Goal: Navigation & Orientation: Find specific page/section

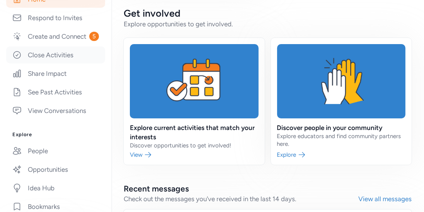
scroll to position [159, 0]
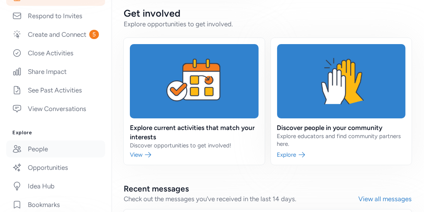
click at [47, 153] on link "People" at bounding box center [55, 148] width 99 height 17
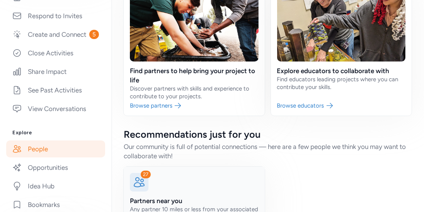
scroll to position [77, 0]
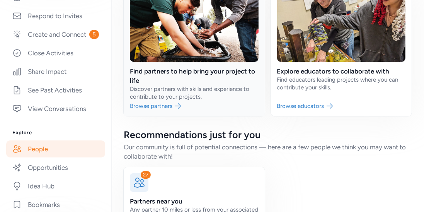
click at [166, 114] on link at bounding box center [194, 48] width 141 height 135
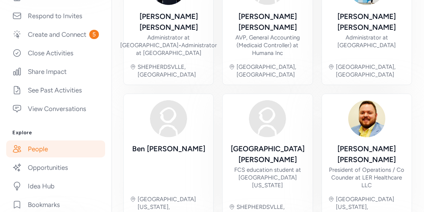
scroll to position [393, 0]
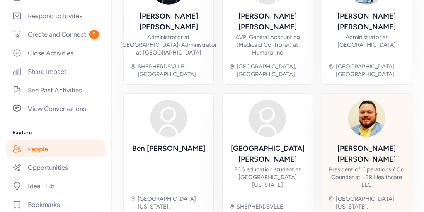
click at [365, 143] on div "Cody Rivera" at bounding box center [366, 154] width 77 height 22
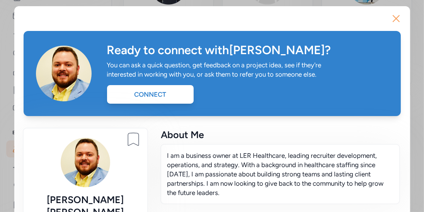
click at [395, 21] on icon "button" at bounding box center [396, 18] width 12 height 12
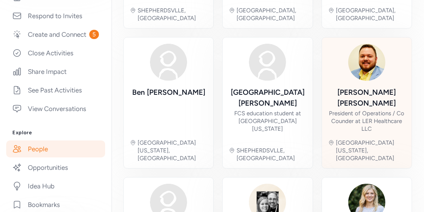
scroll to position [554, 0]
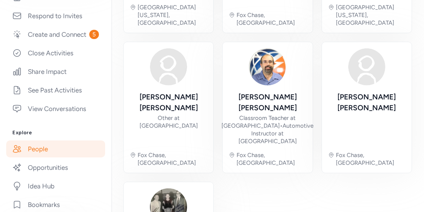
scroll to position [582, 0]
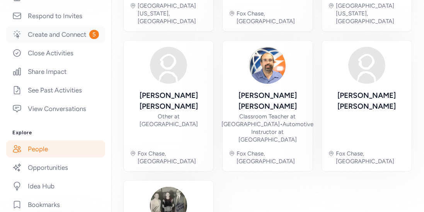
click at [45, 36] on link "Create and Connect 5" at bounding box center [55, 34] width 99 height 17
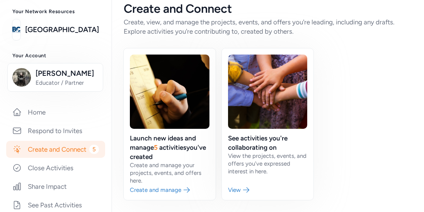
scroll to position [44, 0]
click at [43, 110] on link "Home" at bounding box center [55, 112] width 99 height 17
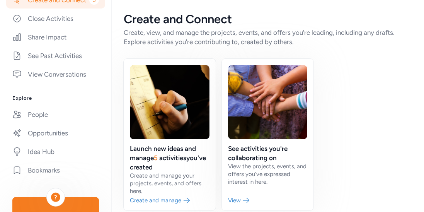
scroll to position [196, 0]
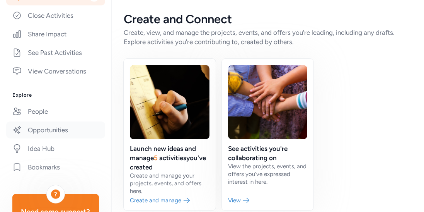
click at [37, 128] on link "Opportunities" at bounding box center [55, 129] width 99 height 17
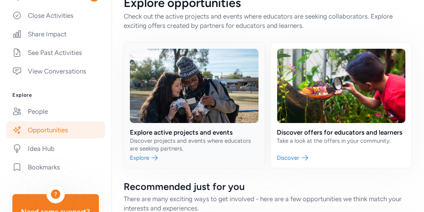
scroll to position [18, 0]
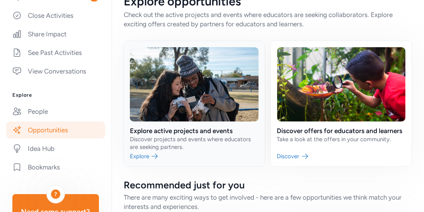
click at [175, 128] on link at bounding box center [194, 103] width 141 height 125
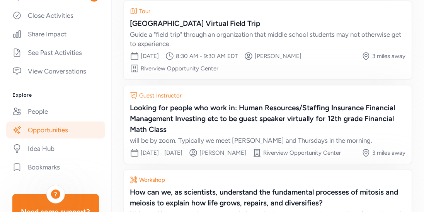
scroll to position [302, 0]
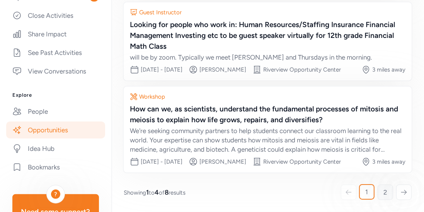
click at [382, 191] on link "2" at bounding box center [385, 191] width 15 height 15
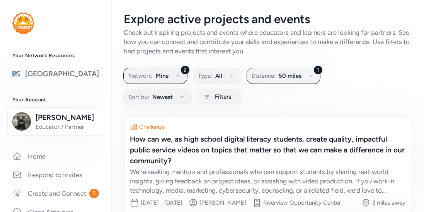
click at [53, 79] on link "[GEOGRAPHIC_DATA]" at bounding box center [62, 73] width 74 height 11
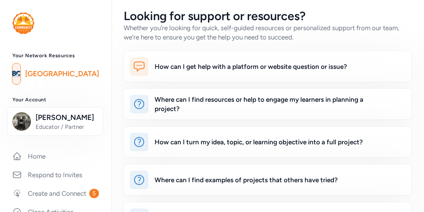
click at [77, 72] on link "[GEOGRAPHIC_DATA]" at bounding box center [62, 73] width 74 height 11
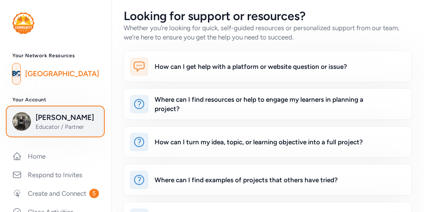
click at [52, 118] on span "[PERSON_NAME]" at bounding box center [67, 117] width 63 height 11
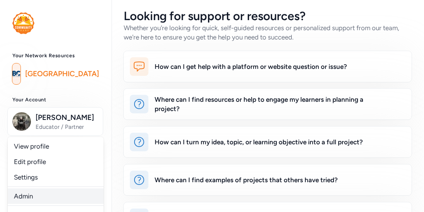
click at [27, 190] on link "Admin" at bounding box center [56, 195] width 96 height 15
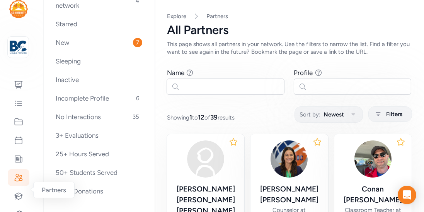
scroll to position [14, 0]
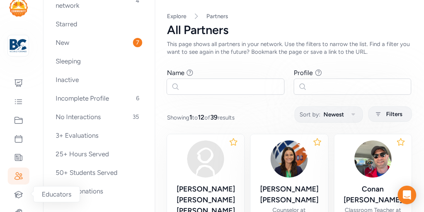
click at [15, 190] on icon at bounding box center [18, 194] width 9 height 9
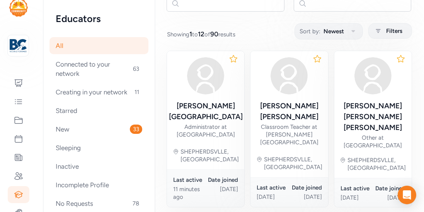
scroll to position [84, 0]
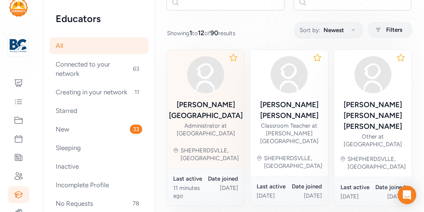
click at [217, 92] on div at bounding box center [206, 74] width 74 height 37
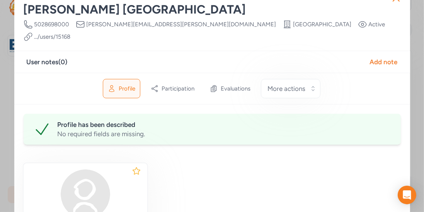
scroll to position [25, 0]
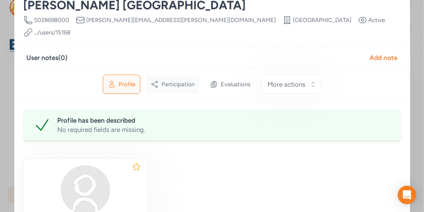
click at [191, 80] on span "Participation" at bounding box center [178, 84] width 33 height 8
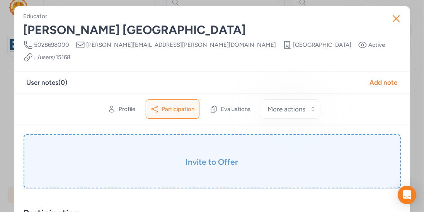
click at [207, 157] on h3 "Invite to Offer" at bounding box center [212, 162] width 339 height 11
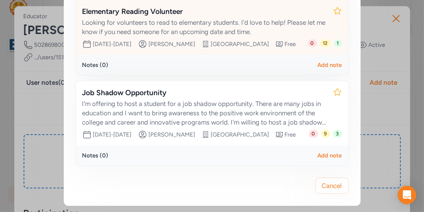
scroll to position [452, 0]
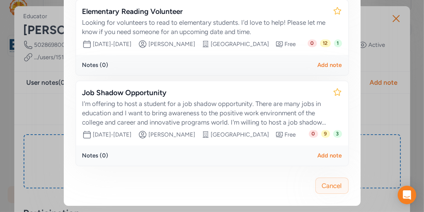
click at [323, 189] on span "Cancel" at bounding box center [332, 185] width 20 height 9
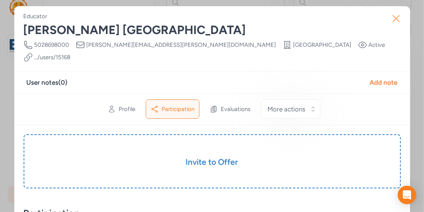
click at [399, 17] on icon "button" at bounding box center [396, 18] width 12 height 12
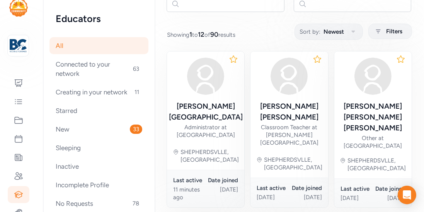
scroll to position [85, 0]
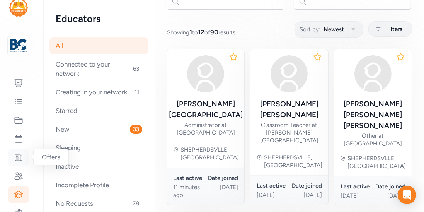
click at [23, 155] on div at bounding box center [19, 157] width 22 height 17
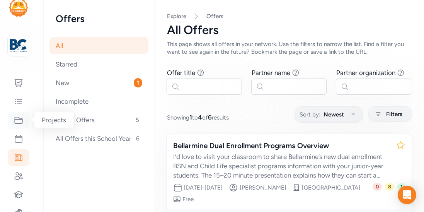
click at [24, 120] on div at bounding box center [19, 120] width 22 height 17
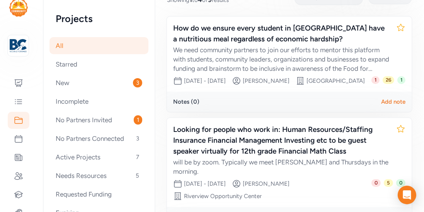
scroll to position [119, 0]
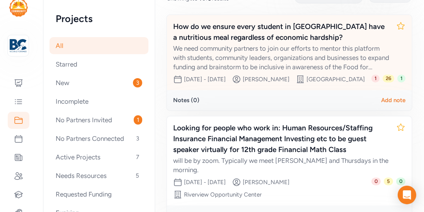
click at [378, 77] on span "1" at bounding box center [376, 79] width 8 height 8
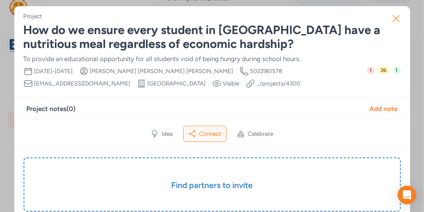
click at [398, 26] on button "Close" at bounding box center [396, 18] width 25 height 25
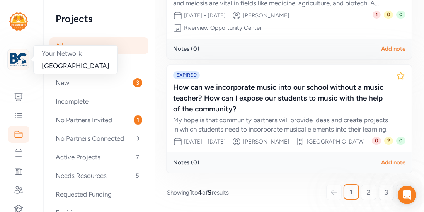
click at [16, 60] on img at bounding box center [18, 59] width 17 height 17
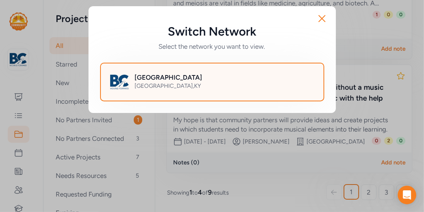
click at [144, 78] on h2 "[GEOGRAPHIC_DATA]" at bounding box center [169, 77] width 68 height 9
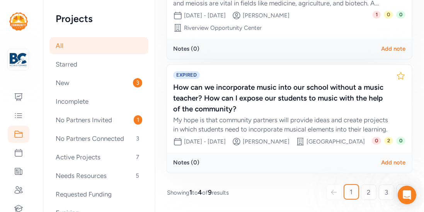
click at [58, 47] on div "All" at bounding box center [98, 45] width 99 height 17
click at [17, 97] on icon at bounding box center [18, 96] width 9 height 9
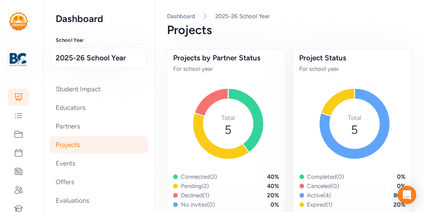
click at [20, 22] on img at bounding box center [18, 21] width 19 height 18
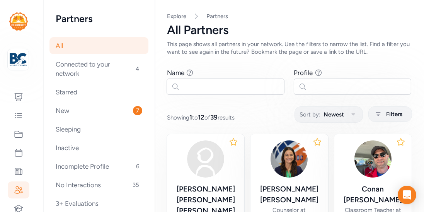
click at [61, 43] on div "All" at bounding box center [98, 45] width 99 height 17
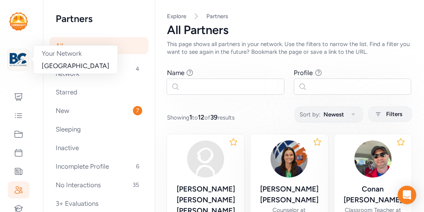
click at [14, 63] on img at bounding box center [18, 59] width 17 height 17
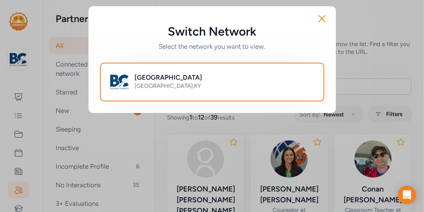
click at [219, 46] on span "Select the network you want to view." at bounding box center [212, 46] width 223 height 9
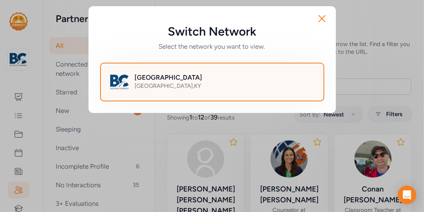
click at [203, 80] on h2 "[GEOGRAPHIC_DATA]" at bounding box center [169, 77] width 68 height 9
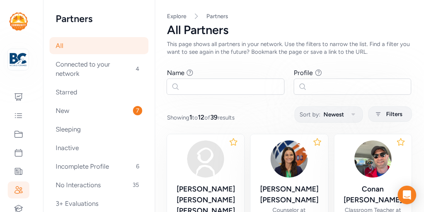
click at [61, 43] on div "All" at bounding box center [98, 45] width 99 height 17
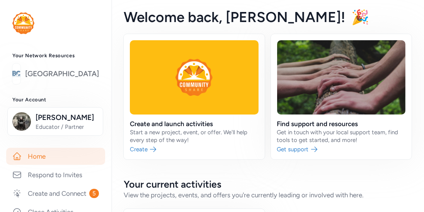
click at [84, 79] on link "[GEOGRAPHIC_DATA]" at bounding box center [62, 73] width 74 height 11
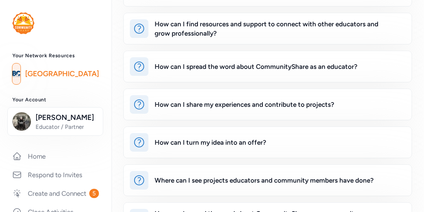
scroll to position [339, 0]
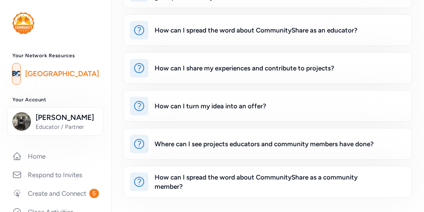
click at [72, 78] on link "[GEOGRAPHIC_DATA]" at bounding box center [62, 73] width 74 height 11
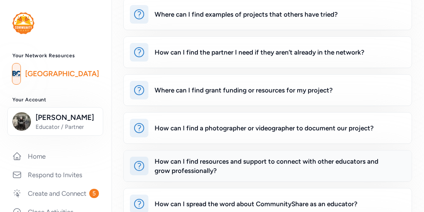
scroll to position [164, 0]
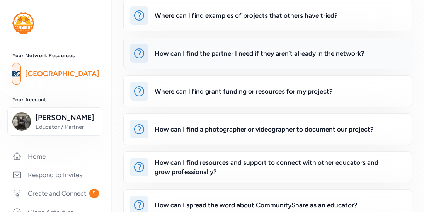
click at [197, 55] on div "How can I find the partner I need if they aren’t already in the network?" at bounding box center [260, 53] width 210 height 9
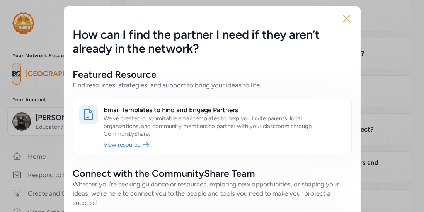
click at [346, 17] on icon "button" at bounding box center [347, 18] width 12 height 12
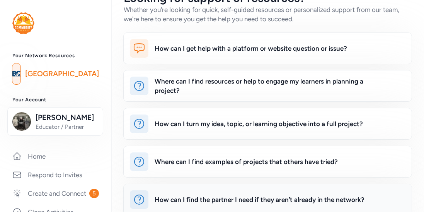
scroll to position [16, 0]
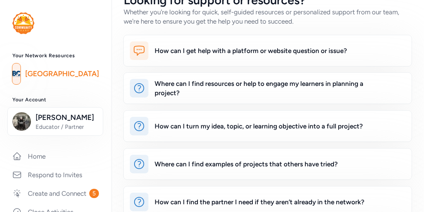
click at [90, 73] on link "[GEOGRAPHIC_DATA]" at bounding box center [62, 73] width 74 height 11
click at [39, 68] on link "[GEOGRAPHIC_DATA]" at bounding box center [62, 73] width 74 height 11
click at [20, 70] on img at bounding box center [16, 73] width 8 height 17
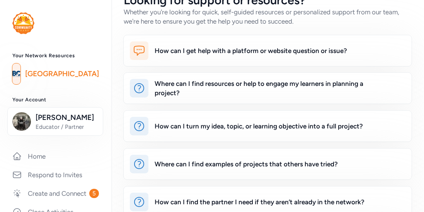
click at [39, 70] on link "[GEOGRAPHIC_DATA]" at bounding box center [62, 73] width 74 height 11
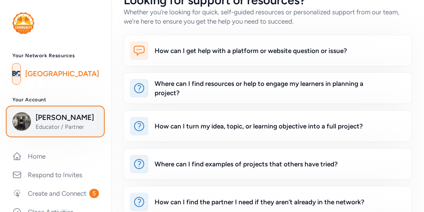
click at [30, 114] on div "Lee Barger Educator / Partner" at bounding box center [55, 121] width 86 height 19
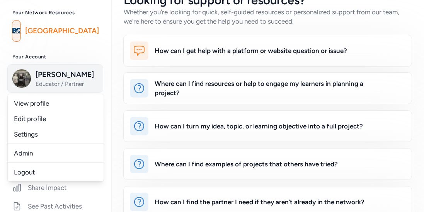
scroll to position [45, 0]
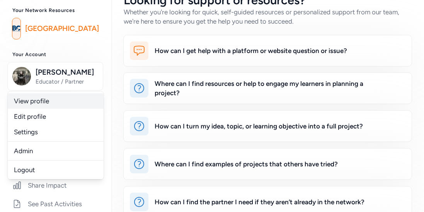
click at [32, 106] on link "View profile" at bounding box center [56, 100] width 96 height 15
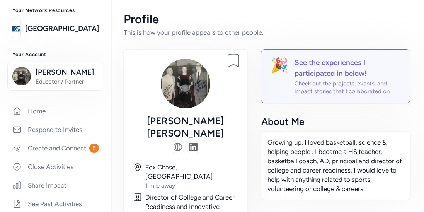
click at [196, 83] on img at bounding box center [185, 83] width 49 height 49
click at [73, 29] on link "[GEOGRAPHIC_DATA]" at bounding box center [62, 28] width 74 height 11
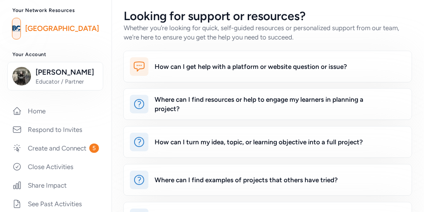
click at [20, 25] on img at bounding box center [16, 28] width 8 height 17
